Goal: Task Accomplishment & Management: Manage account settings

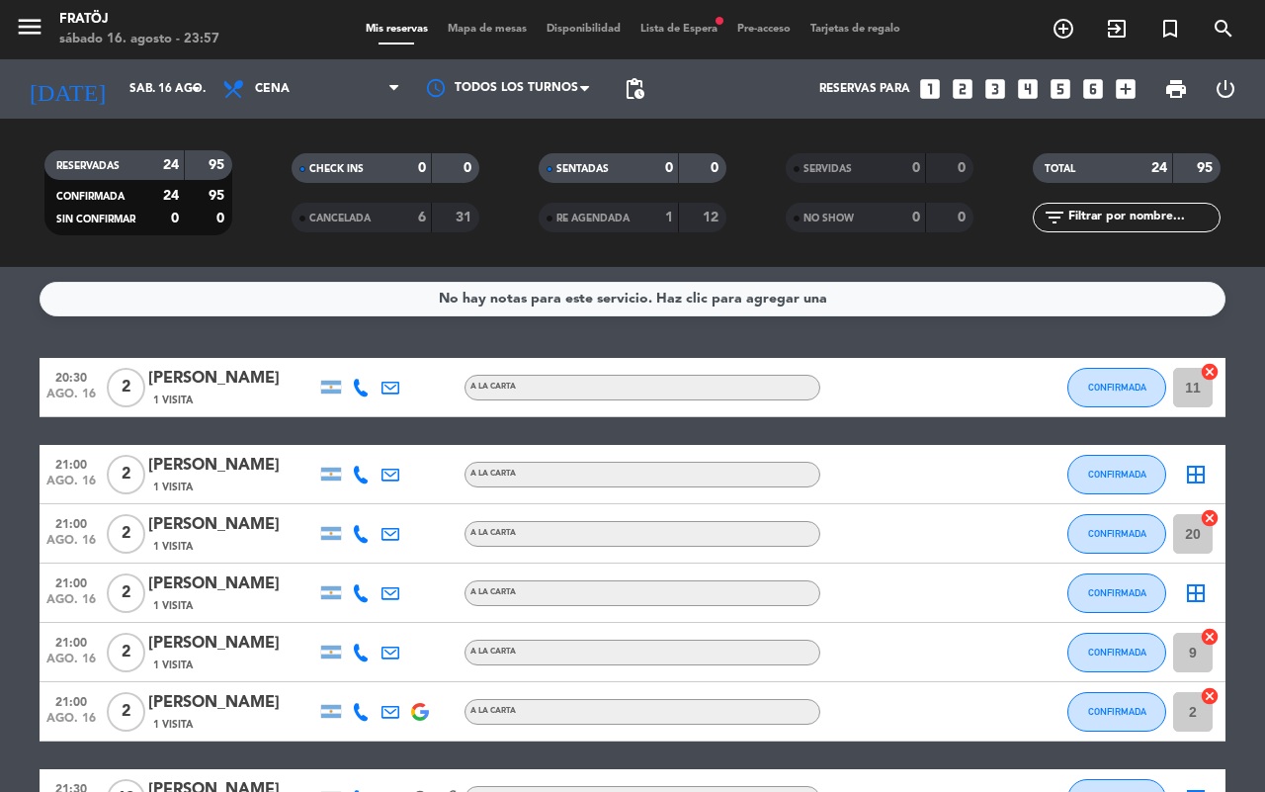
click at [683, 28] on span "Lista de Espera fiber_manual_record" at bounding box center [679, 29] width 97 height 11
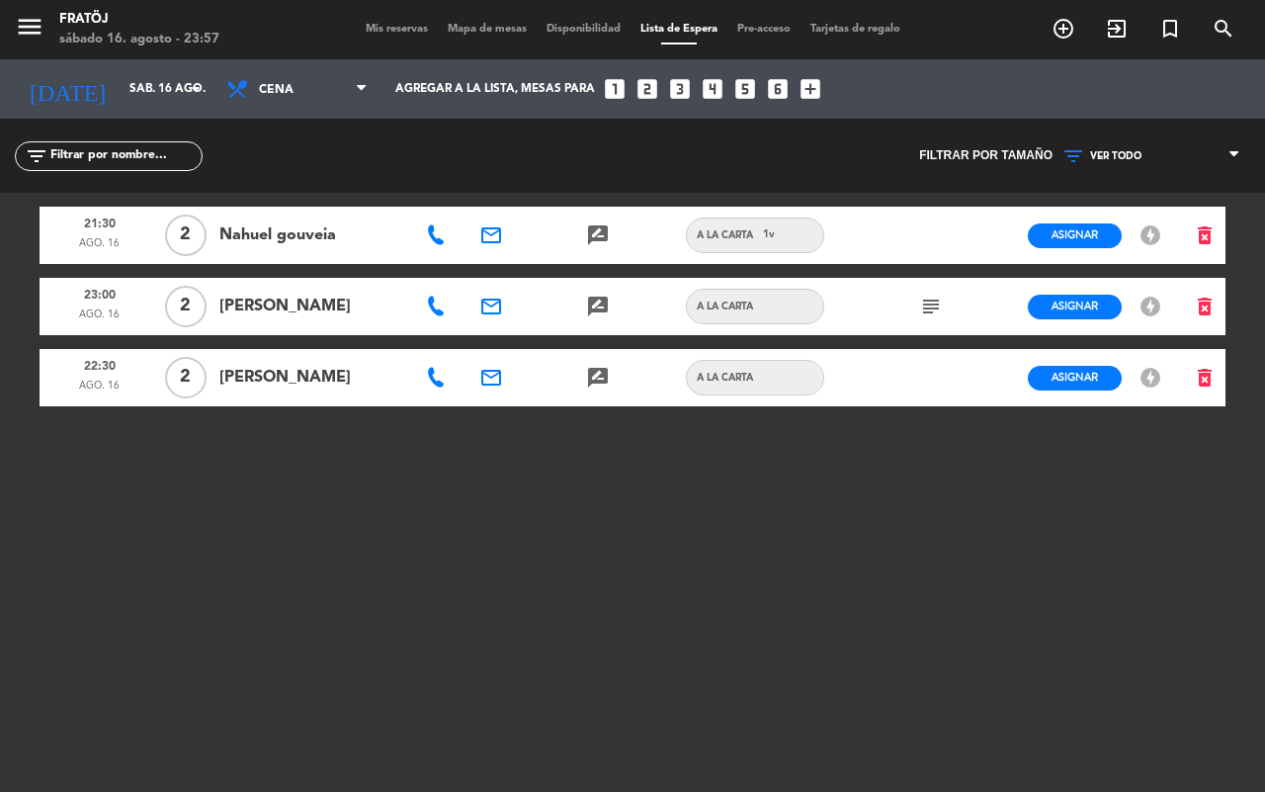
click at [403, 35] on div "Mis reservas Mapa de mesas Disponibilidad Lista de Espera Pre-acceso Tarjetas d…" at bounding box center [633, 30] width 555 height 18
click at [403, 26] on span "Mis reservas" at bounding box center [397, 29] width 82 height 11
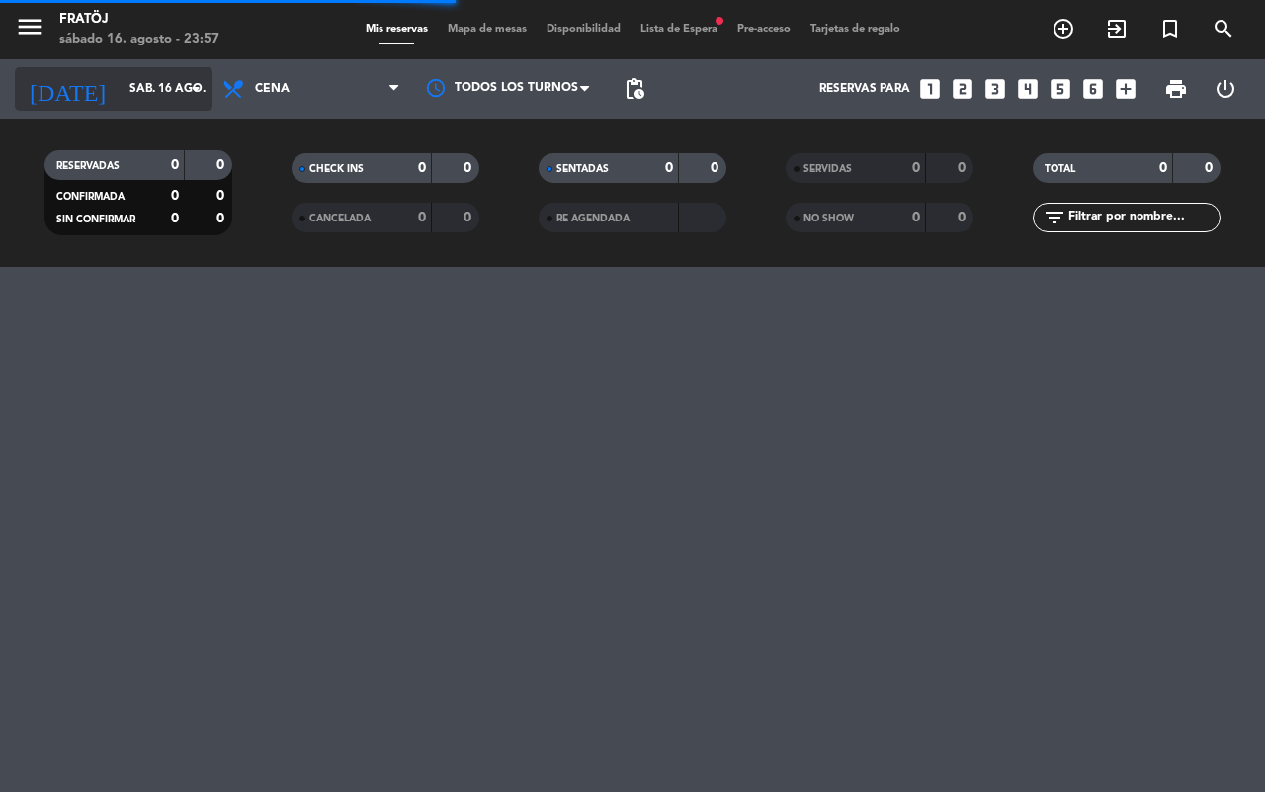
click at [95, 105] on div "[DATE] [DATE] arrow_drop_down" at bounding box center [114, 88] width 198 height 43
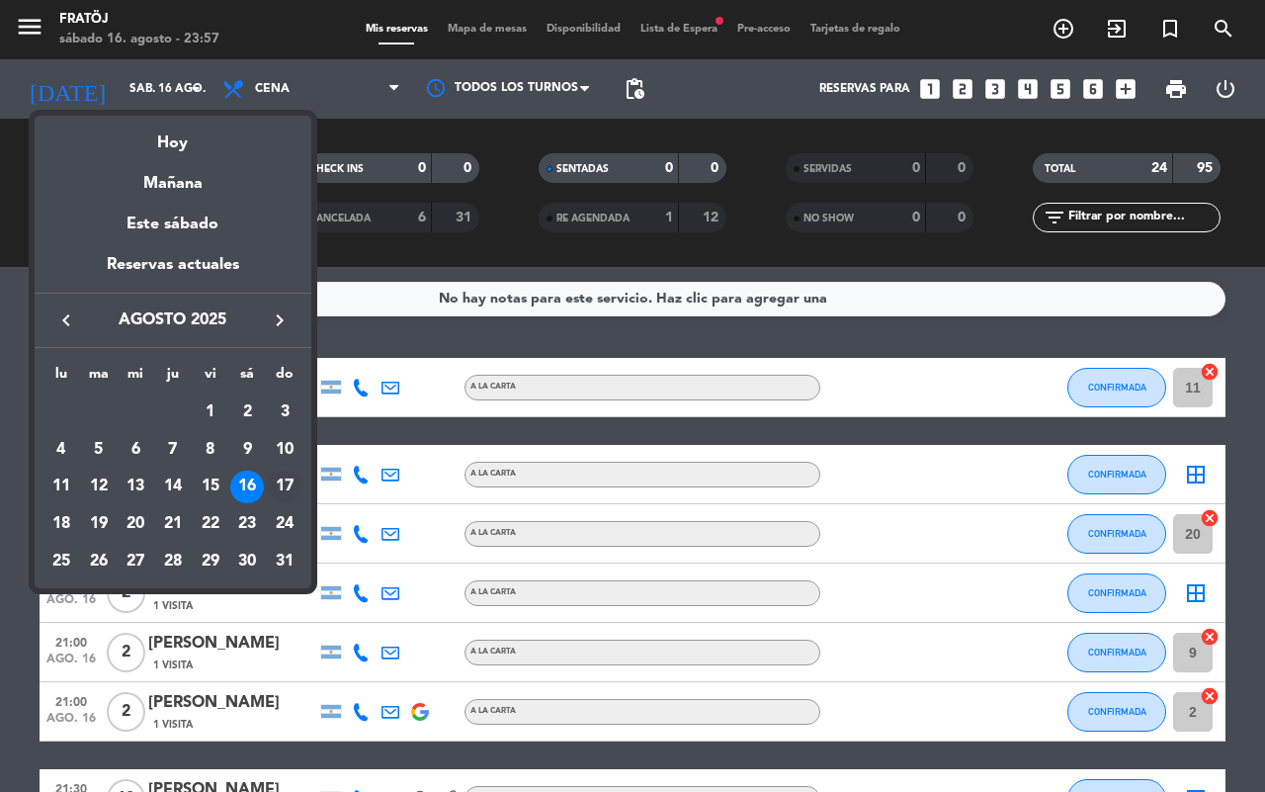
click at [283, 478] on div "17" at bounding box center [285, 488] width 34 height 34
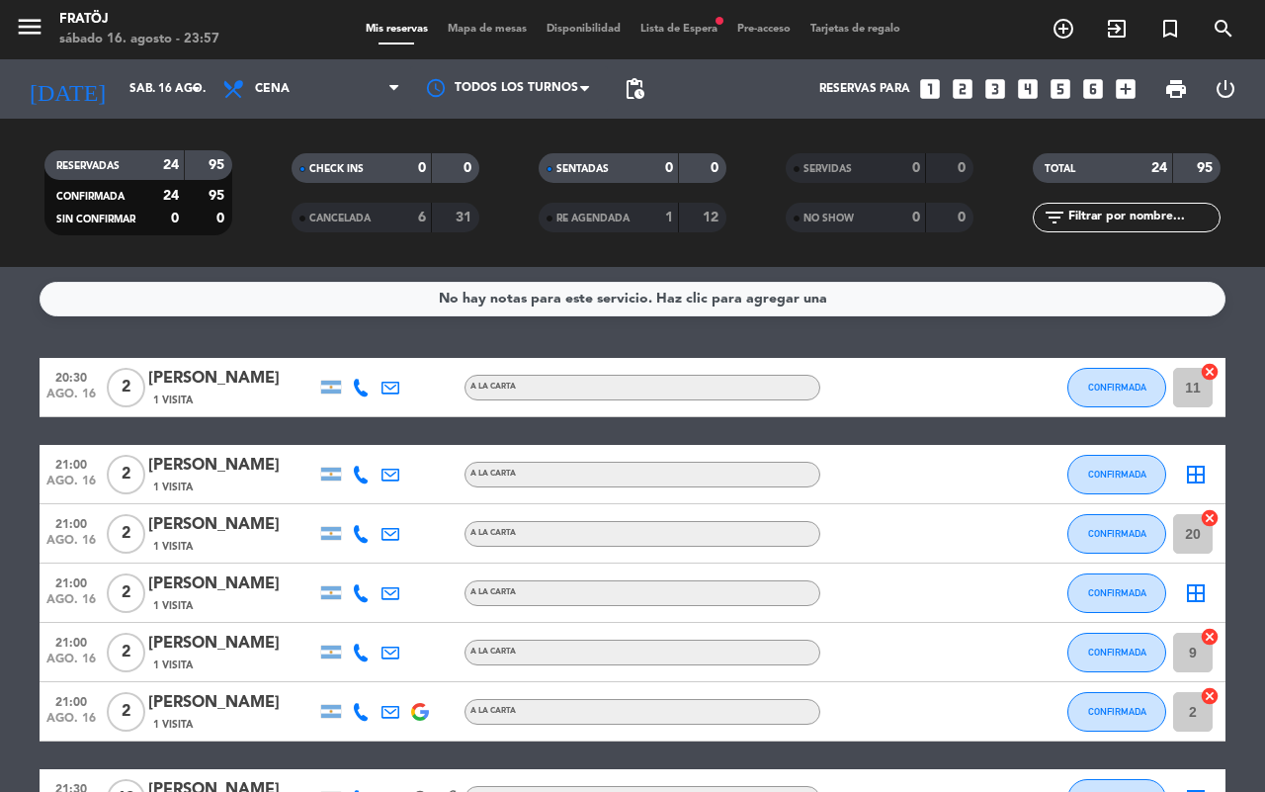
type input "dom. 17 ago."
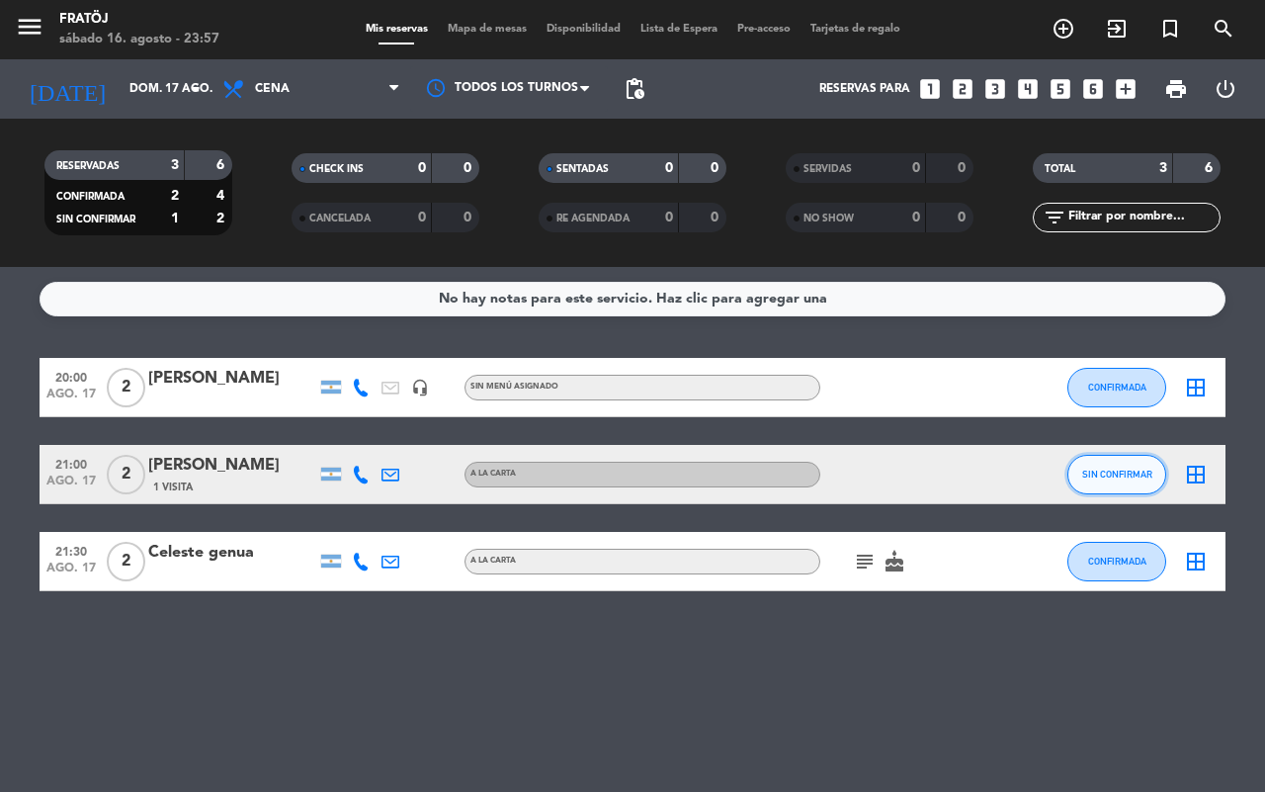
click at [1099, 478] on span "SIN CONFIRMAR" at bounding box center [1118, 474] width 70 height 11
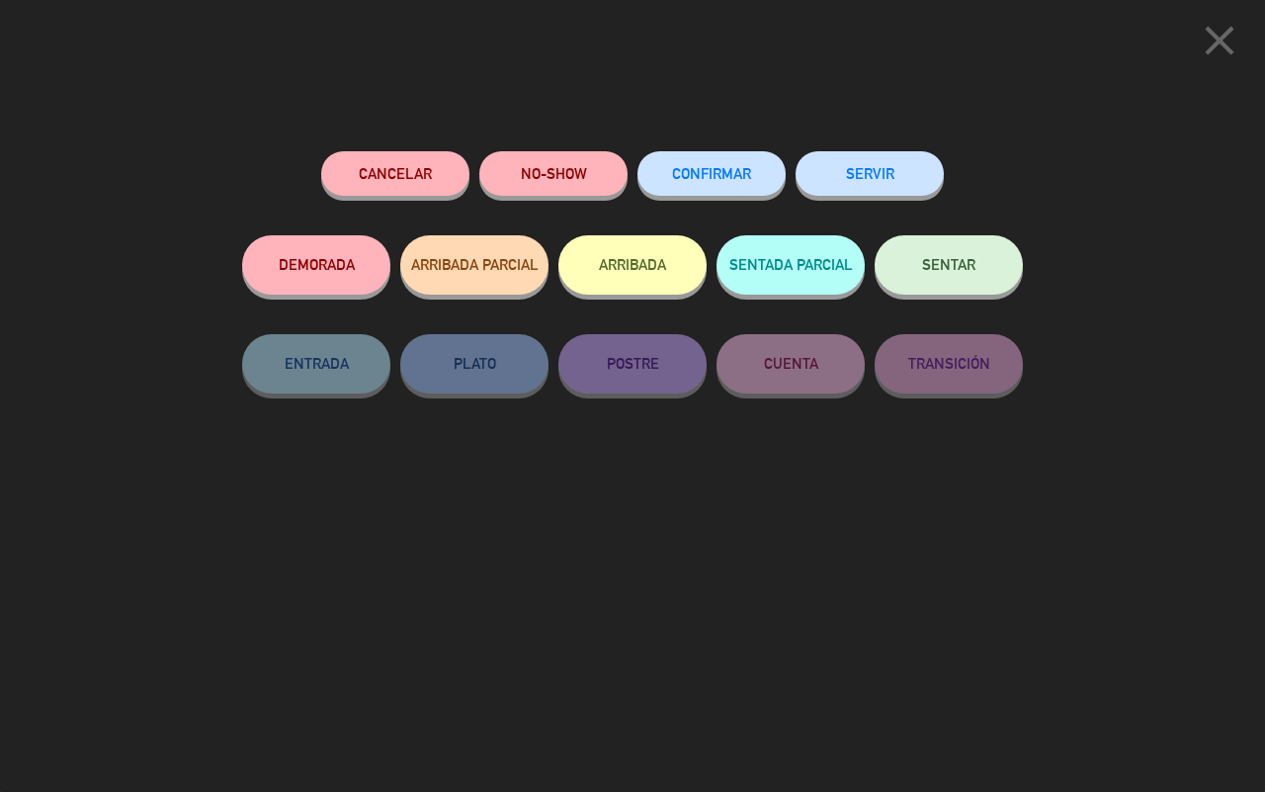
click at [725, 183] on button "CONFIRMAR" at bounding box center [712, 173] width 148 height 44
